Goal: Task Accomplishment & Management: Manage account settings

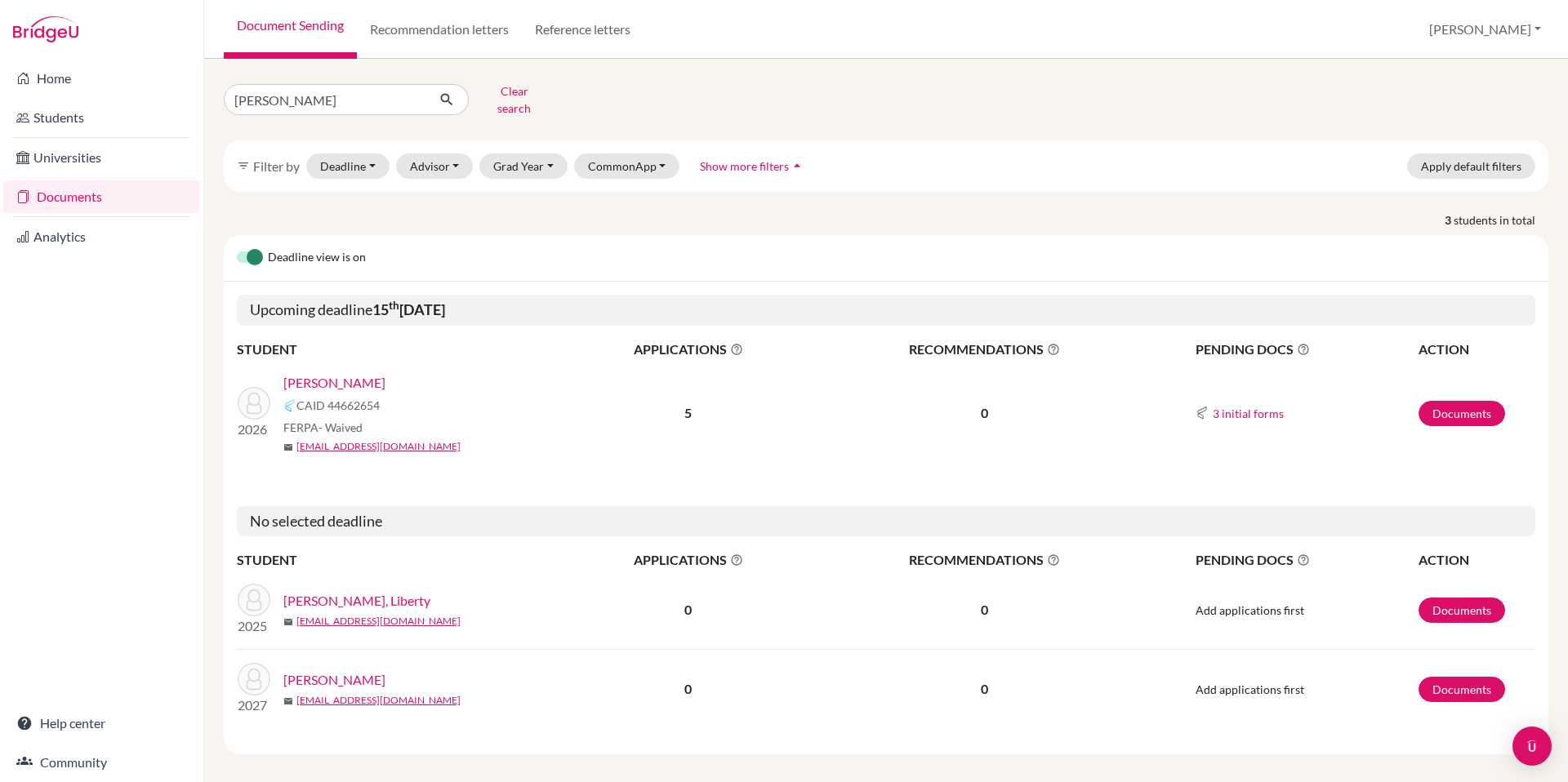
click at [330, 373] on link "[PERSON_NAME]" at bounding box center [334, 382] width 102 height 19
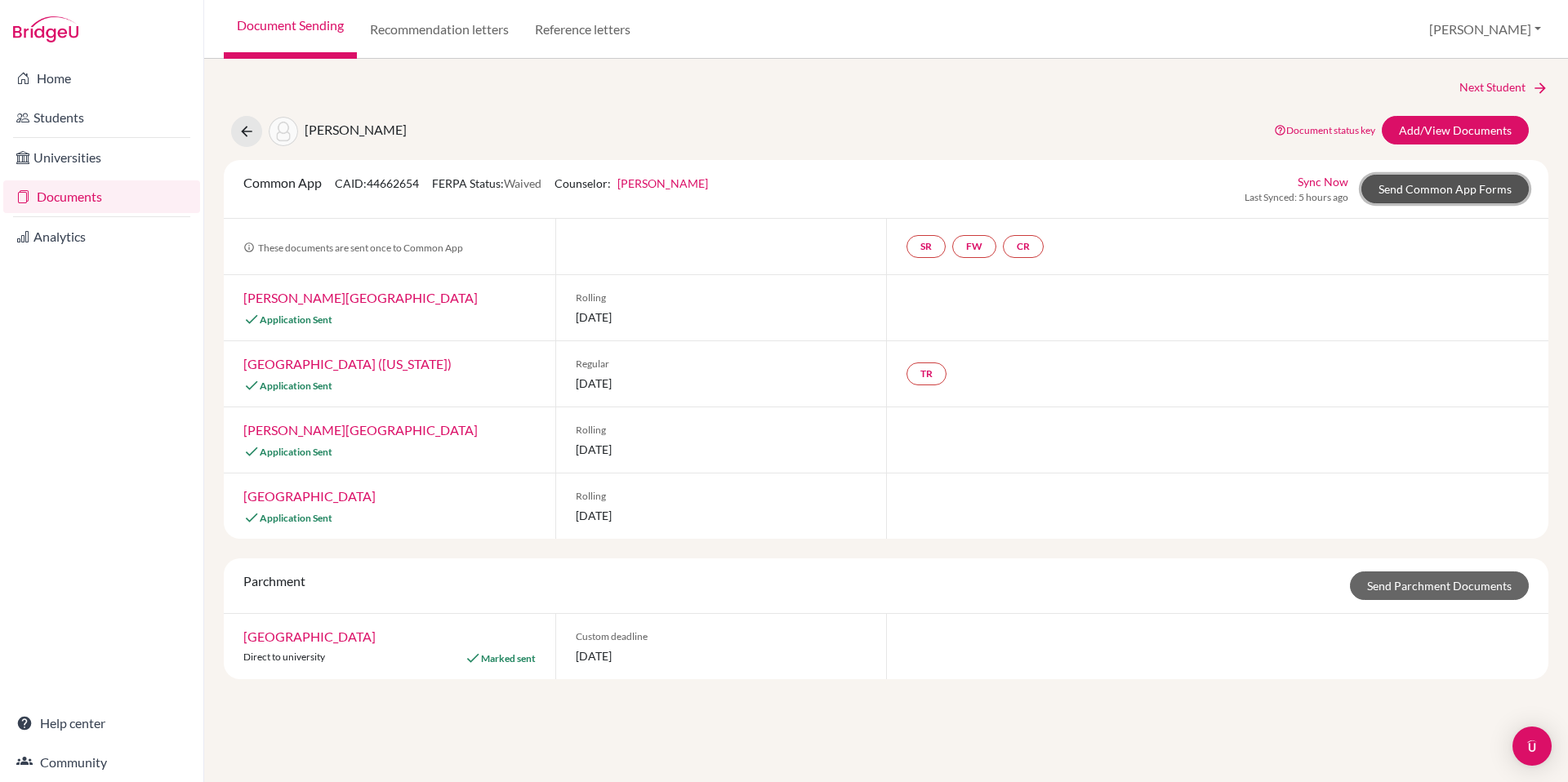
click at [1448, 190] on link "Send Common App Forms" at bounding box center [1444, 188] width 167 height 28
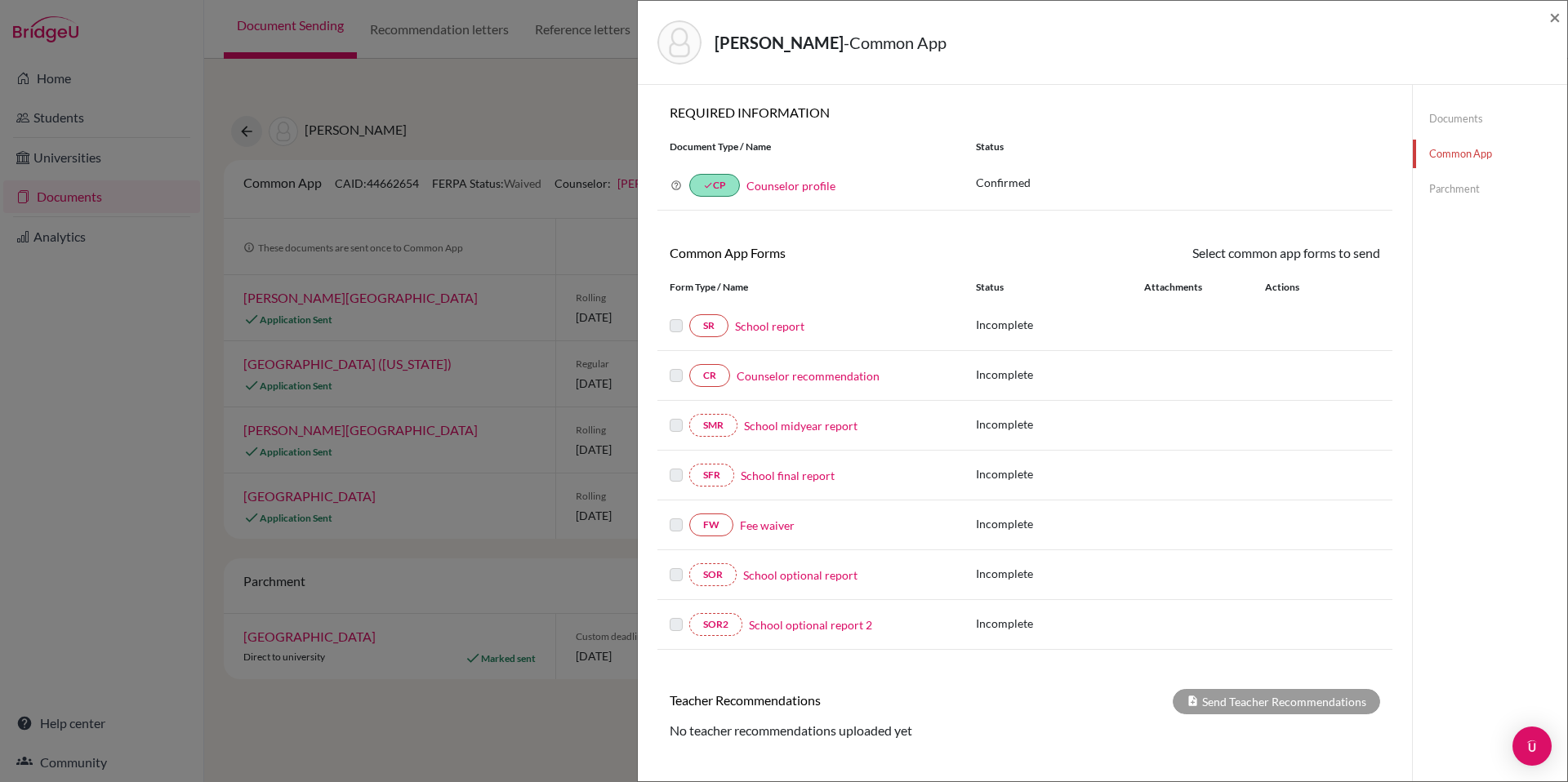
click at [780, 324] on link "School report" at bounding box center [769, 326] width 69 height 17
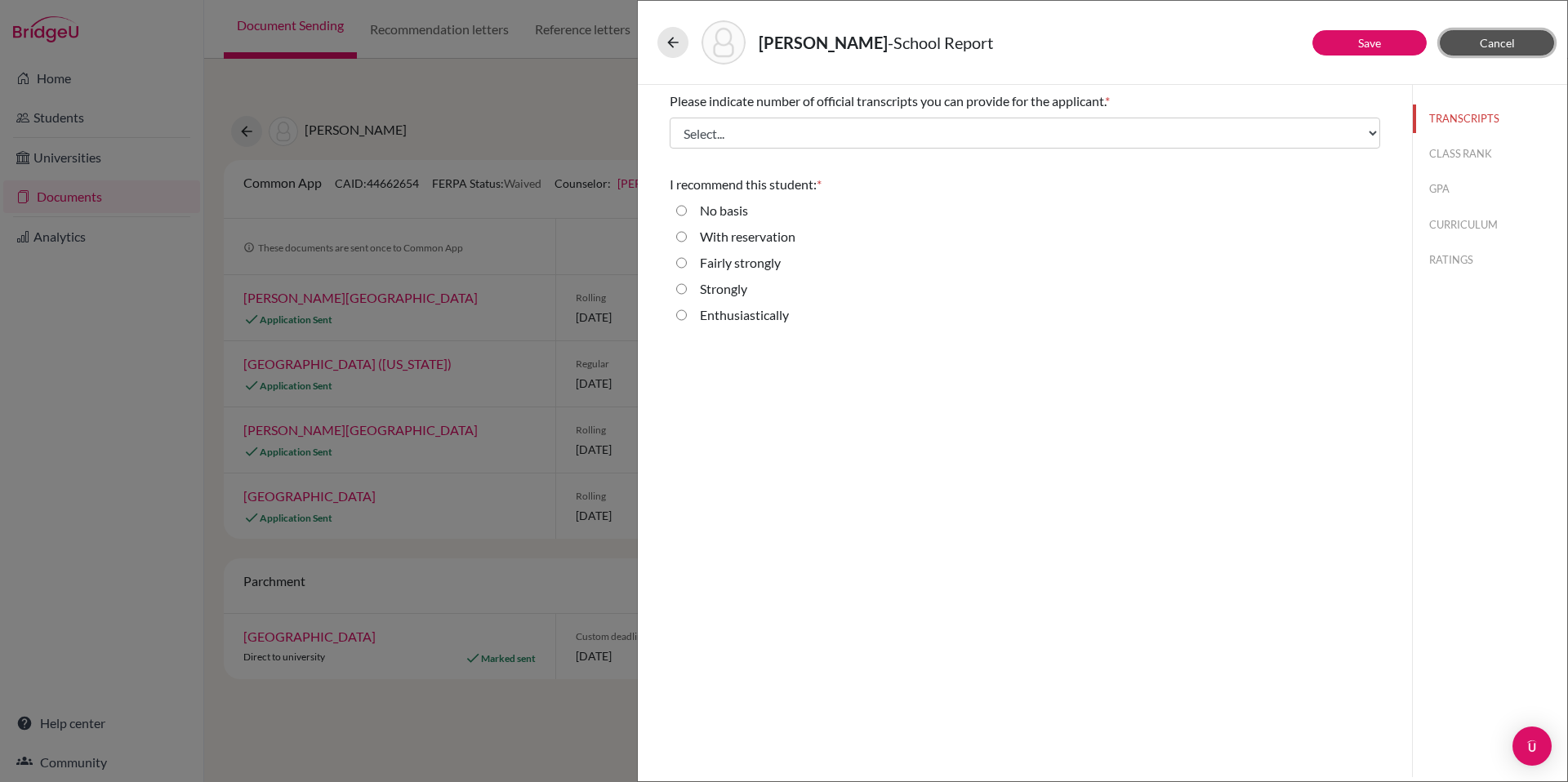
click at [1512, 48] on span "Cancel" at bounding box center [1497, 42] width 35 height 14
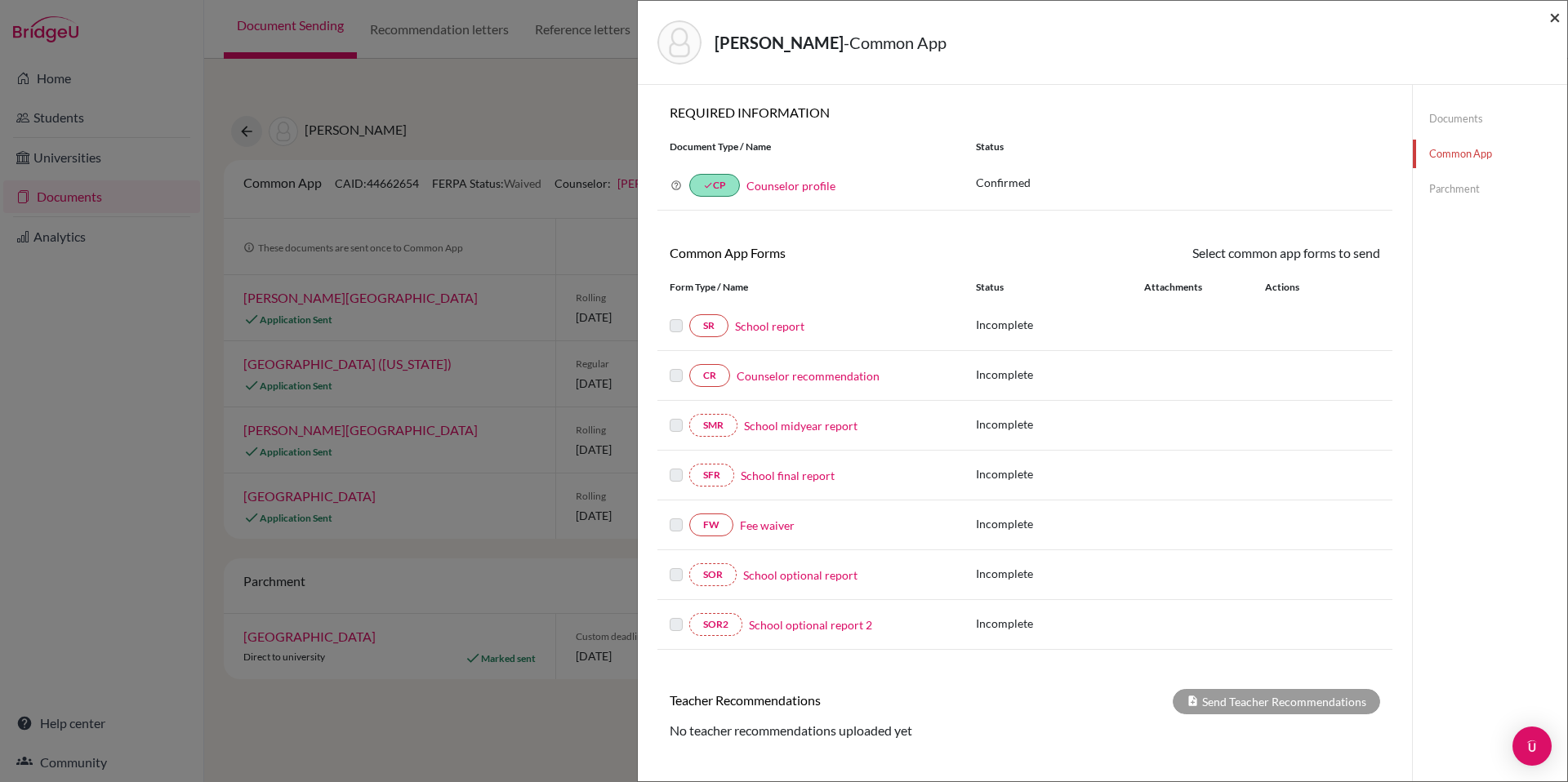
click at [1554, 19] on span "×" at bounding box center [1554, 16] width 12 height 24
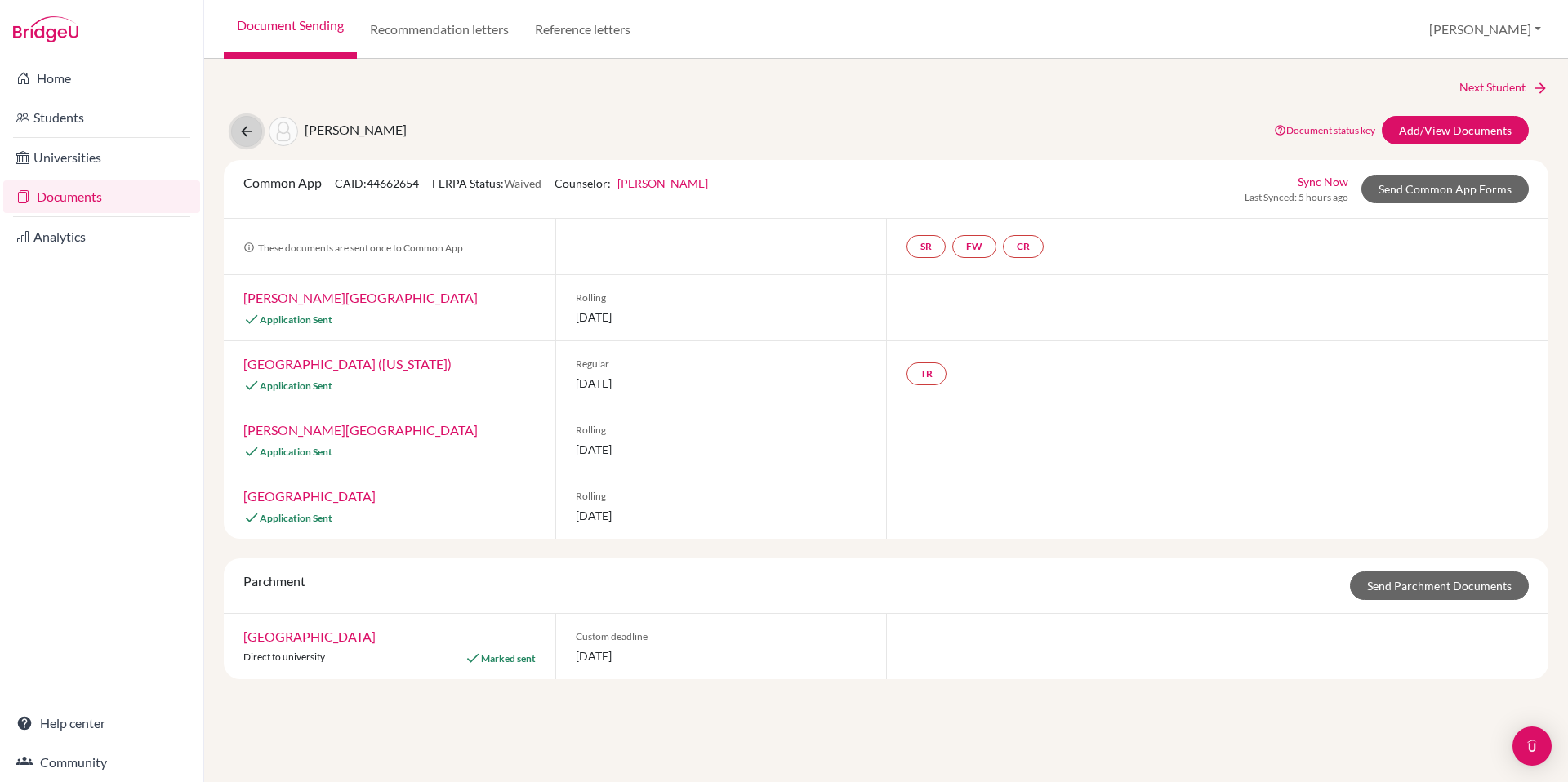
click at [235, 124] on button at bounding box center [246, 131] width 31 height 31
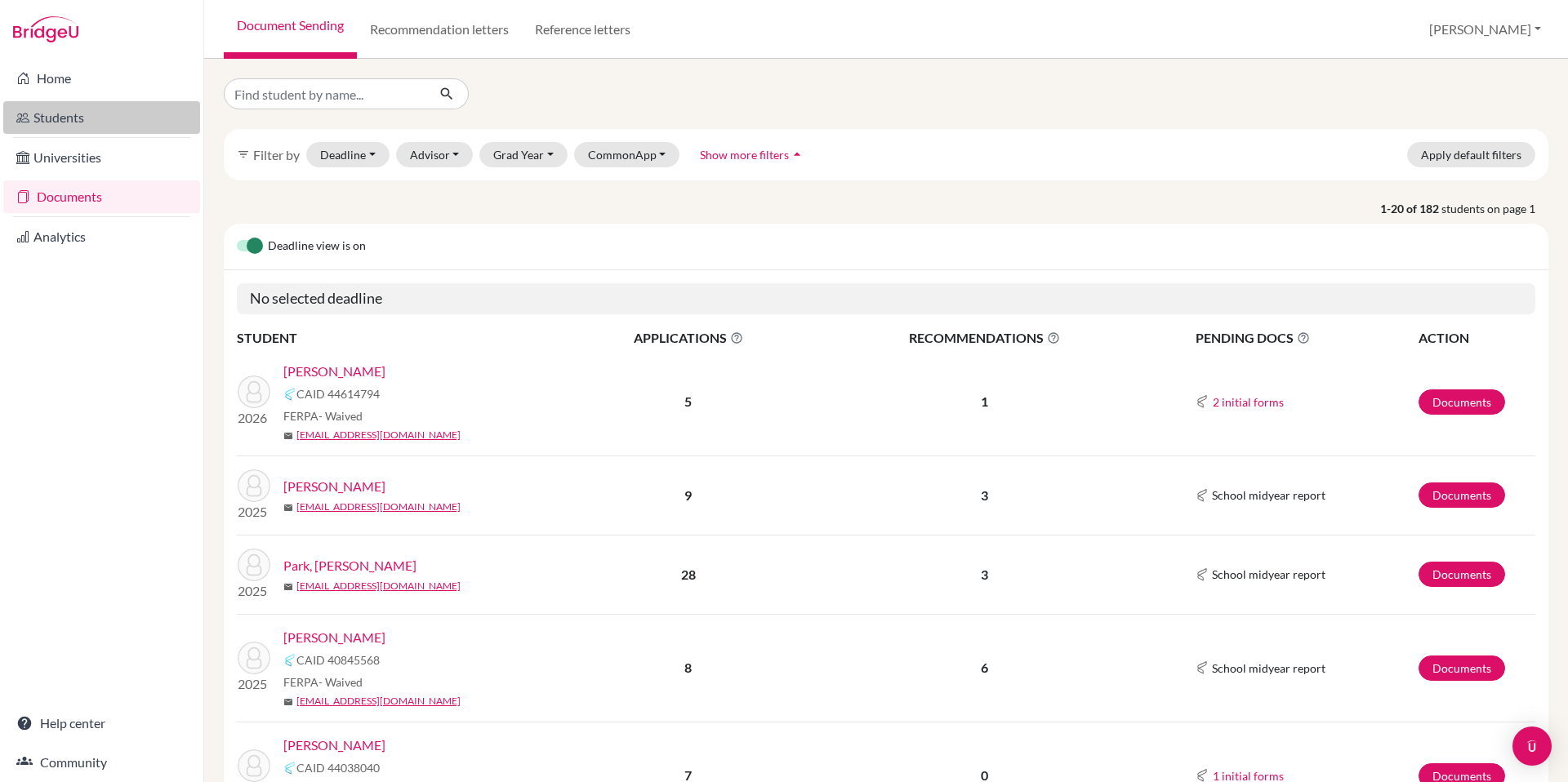
click at [17, 115] on icon at bounding box center [23, 117] width 13 height 19
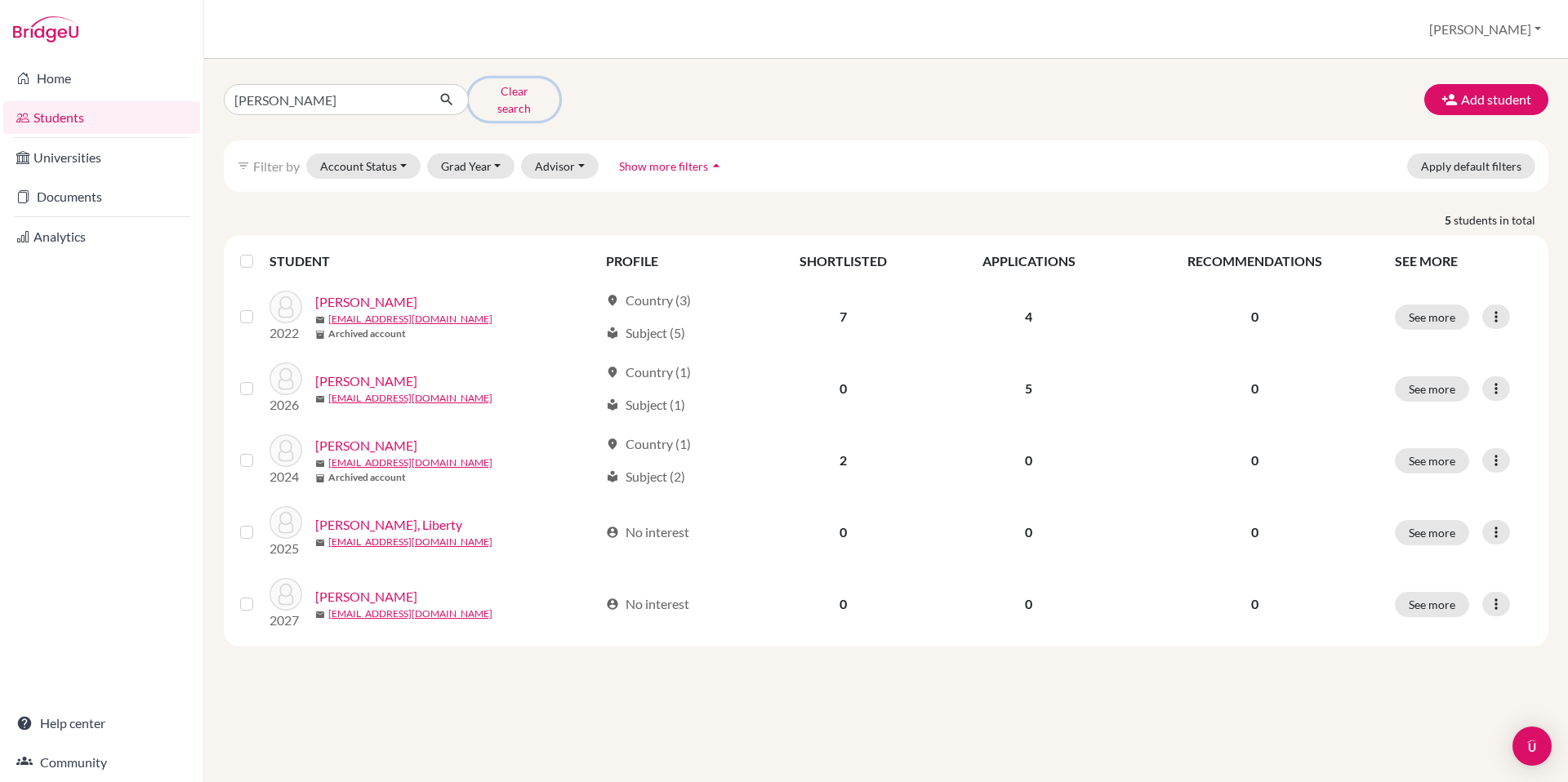
click at [538, 90] on button "Clear search" at bounding box center [514, 99] width 90 height 43
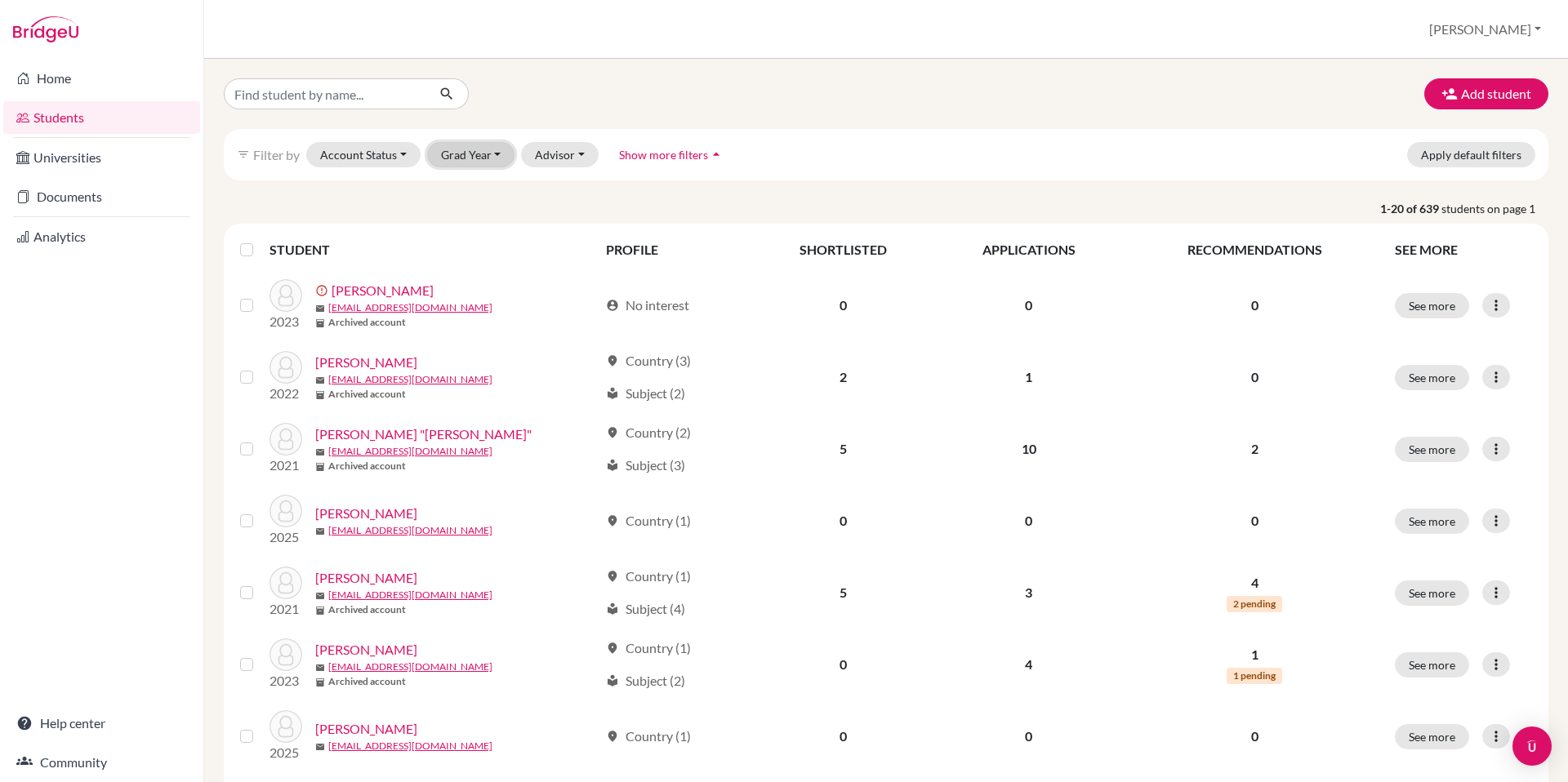
click at [476, 158] on button "Grad Year" at bounding box center [471, 155] width 89 height 26
click at [500, 273] on button "2026" at bounding box center [476, 267] width 97 height 26
